Goal: Find specific page/section: Find specific page/section

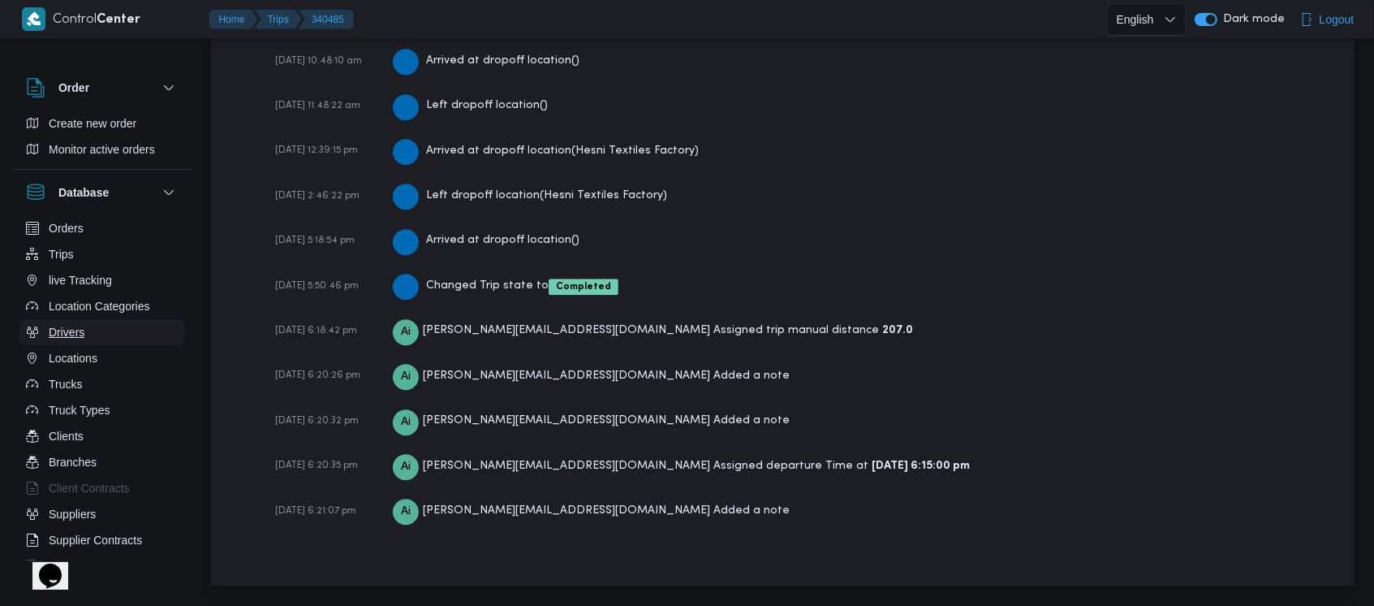
click at [73, 330] on span "Drivers" at bounding box center [67, 331] width 36 height 19
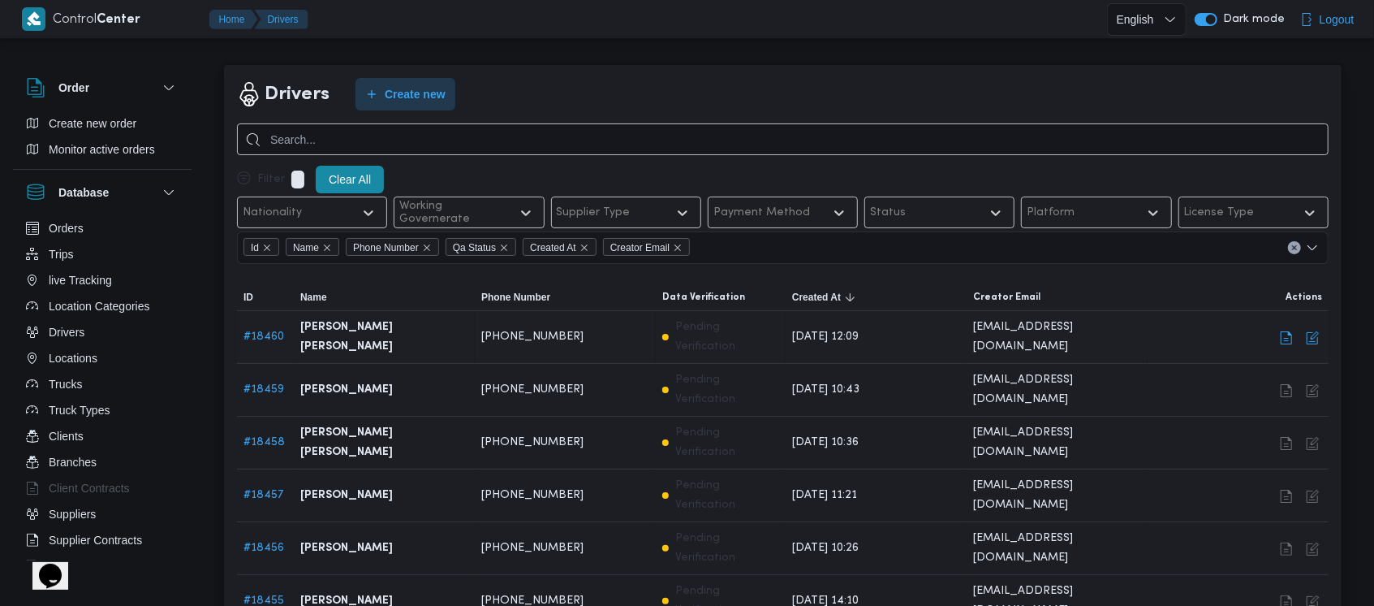
click at [273, 331] on link "# 18460" at bounding box center [264, 336] width 41 height 11
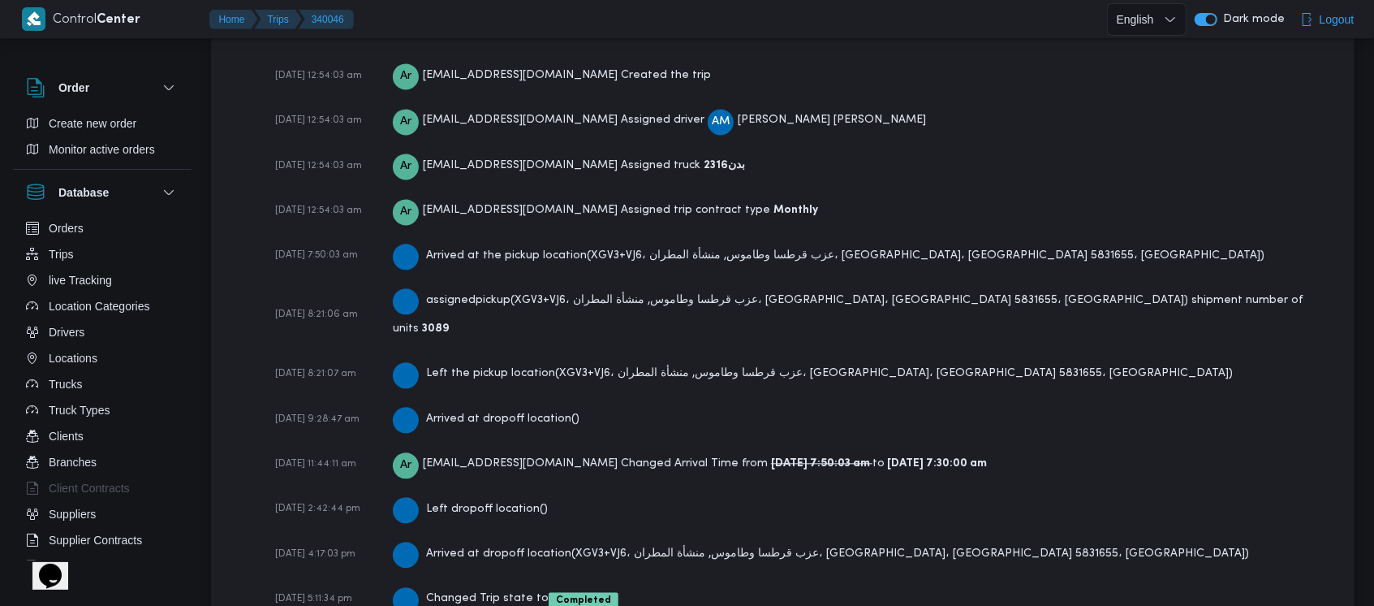
scroll to position [2473, 0]
